Goal: Task Accomplishment & Management: Manage account settings

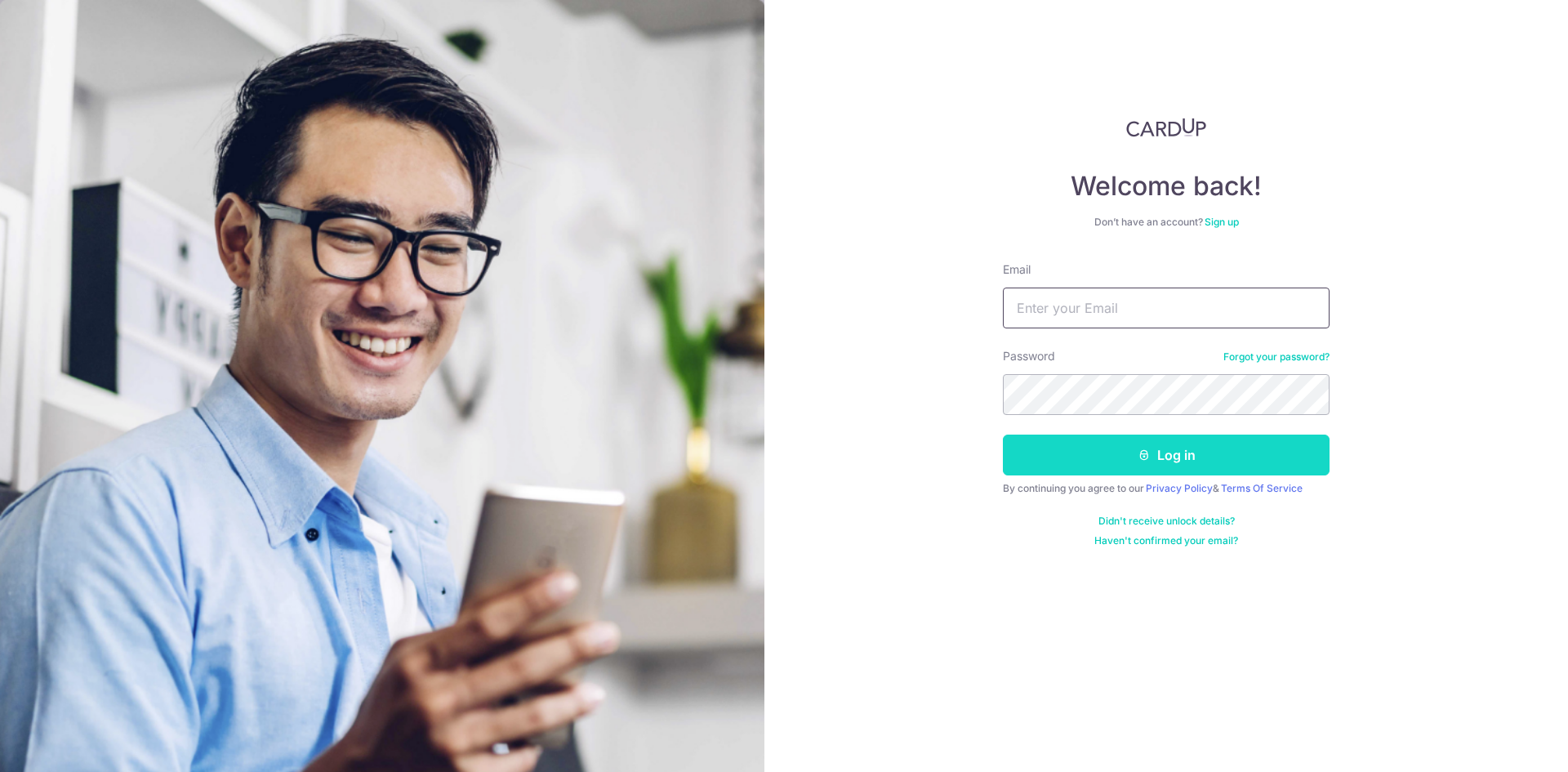
type input "[PERSON_NAME][EMAIL_ADDRESS][DOMAIN_NAME]"
click at [1105, 443] on button "Log in" at bounding box center [1166, 455] width 326 height 41
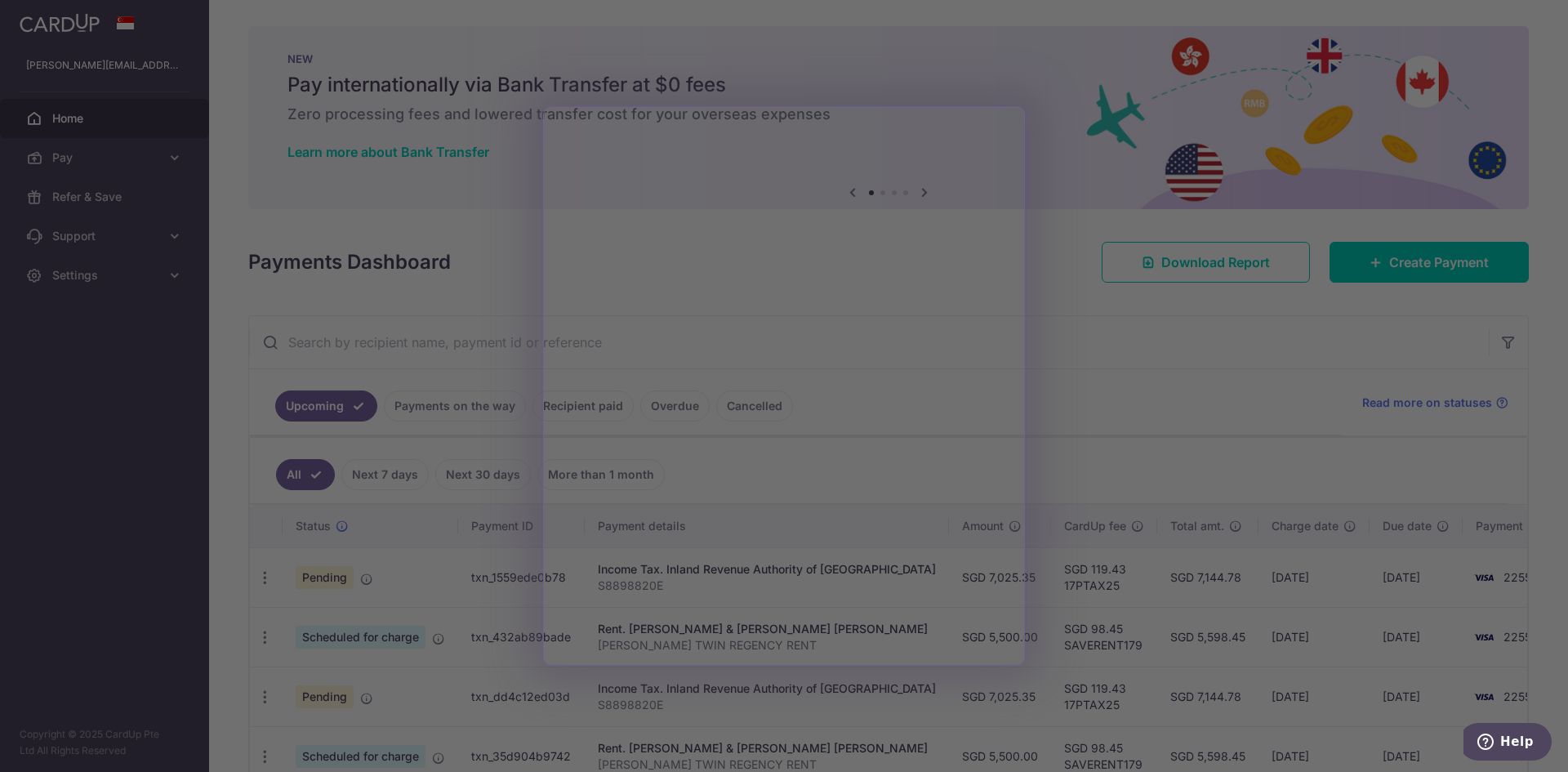
click at [1083, 237] on div at bounding box center [791, 389] width 1583 height 779
